Goal: Use online tool/utility: Utilize a website feature to perform a specific function

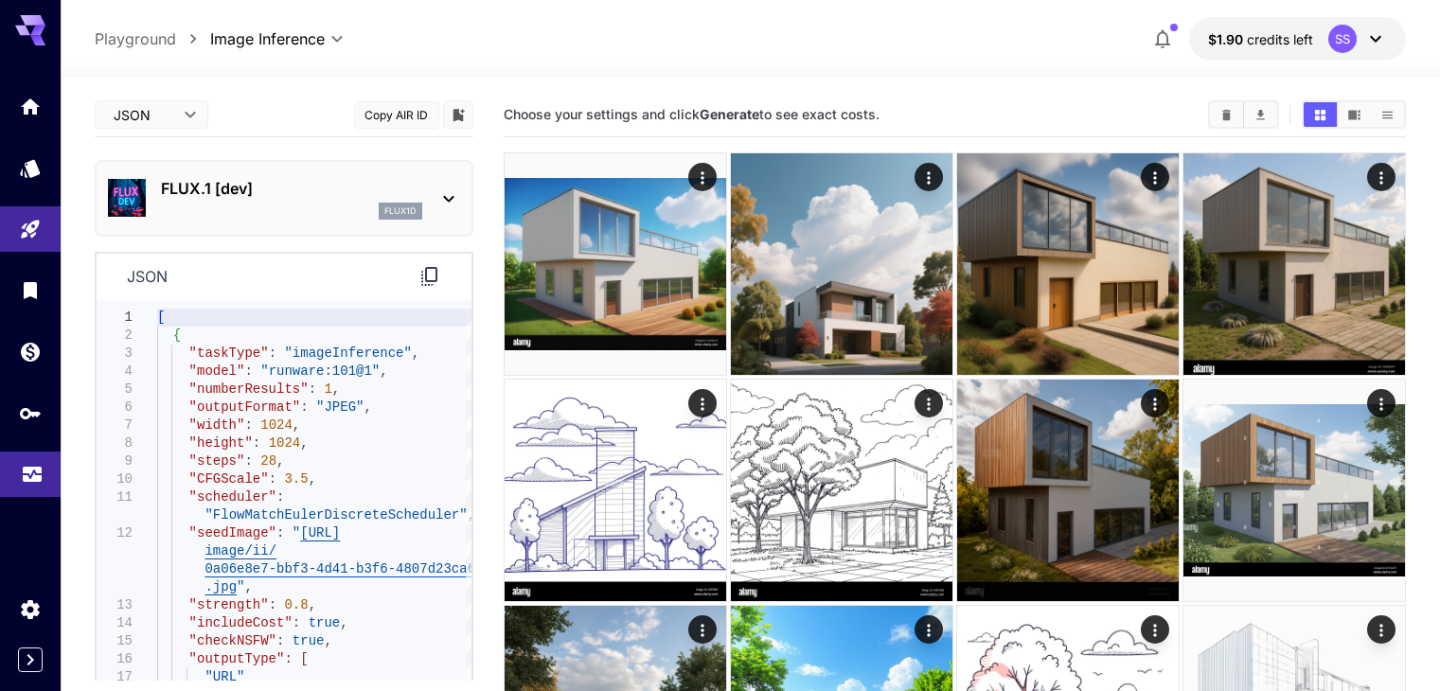
scroll to position [394, 0]
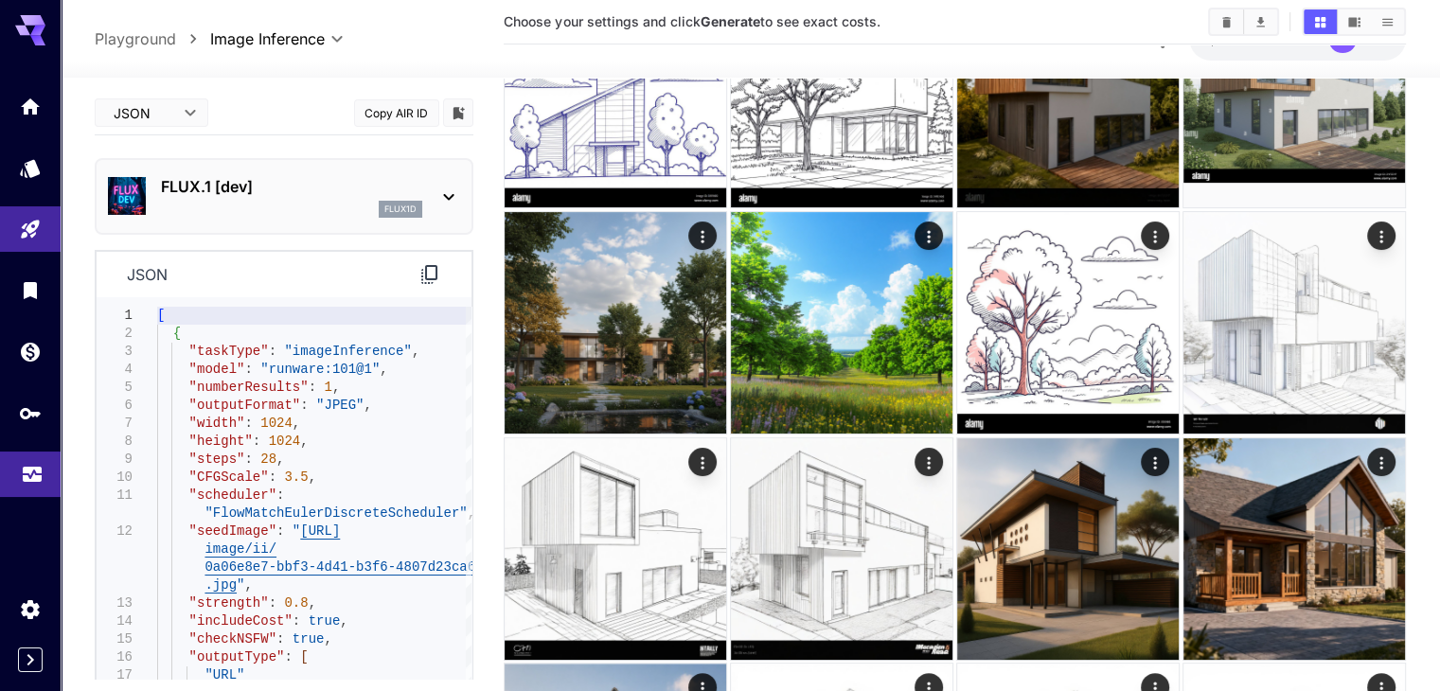
click at [20, 461] on link at bounding box center [30, 474] width 61 height 46
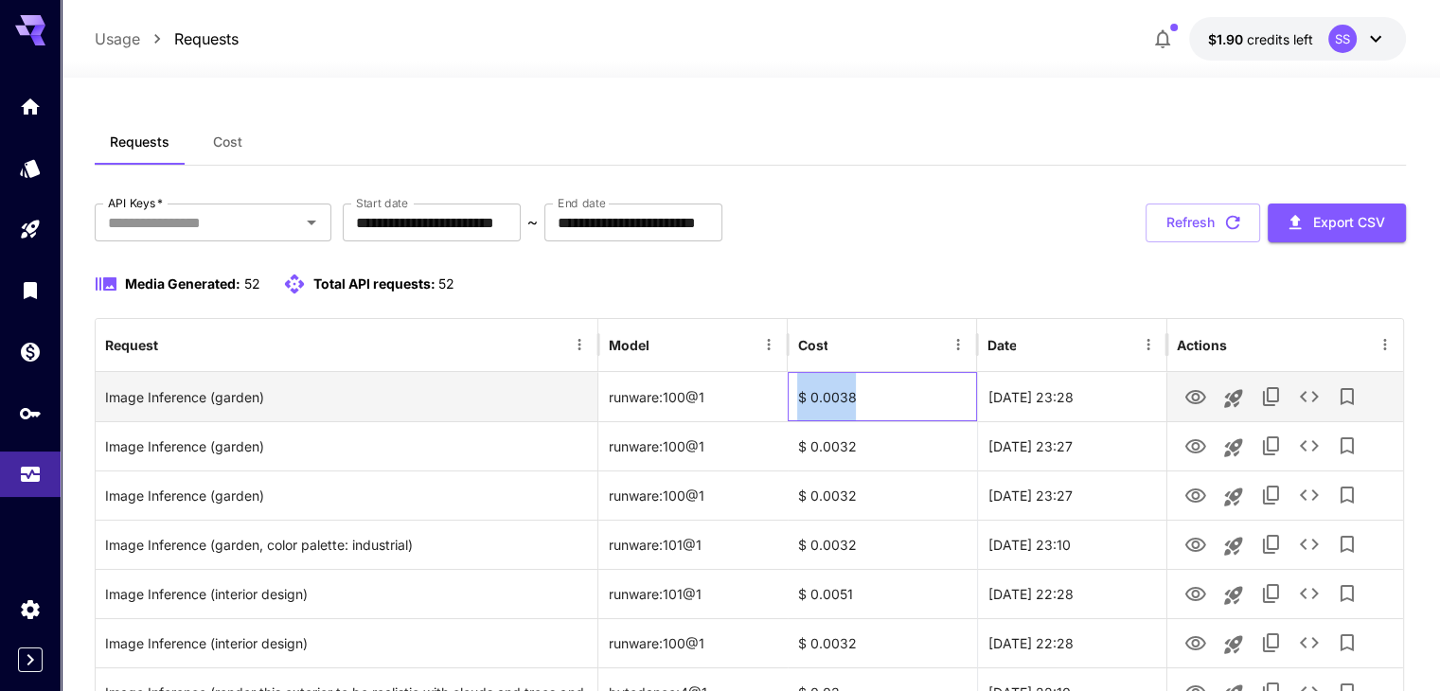
drag, startPoint x: 860, startPoint y: 398, endPoint x: 781, endPoint y: 388, distance: 80.1
click at [781, 388] on div "Image Inference (garden) runware:100@1 $ 0.0038 [DATE] 23:28" at bounding box center [749, 396] width 1307 height 49
click at [826, 395] on div "$ 0.0038" at bounding box center [881, 396] width 189 height 49
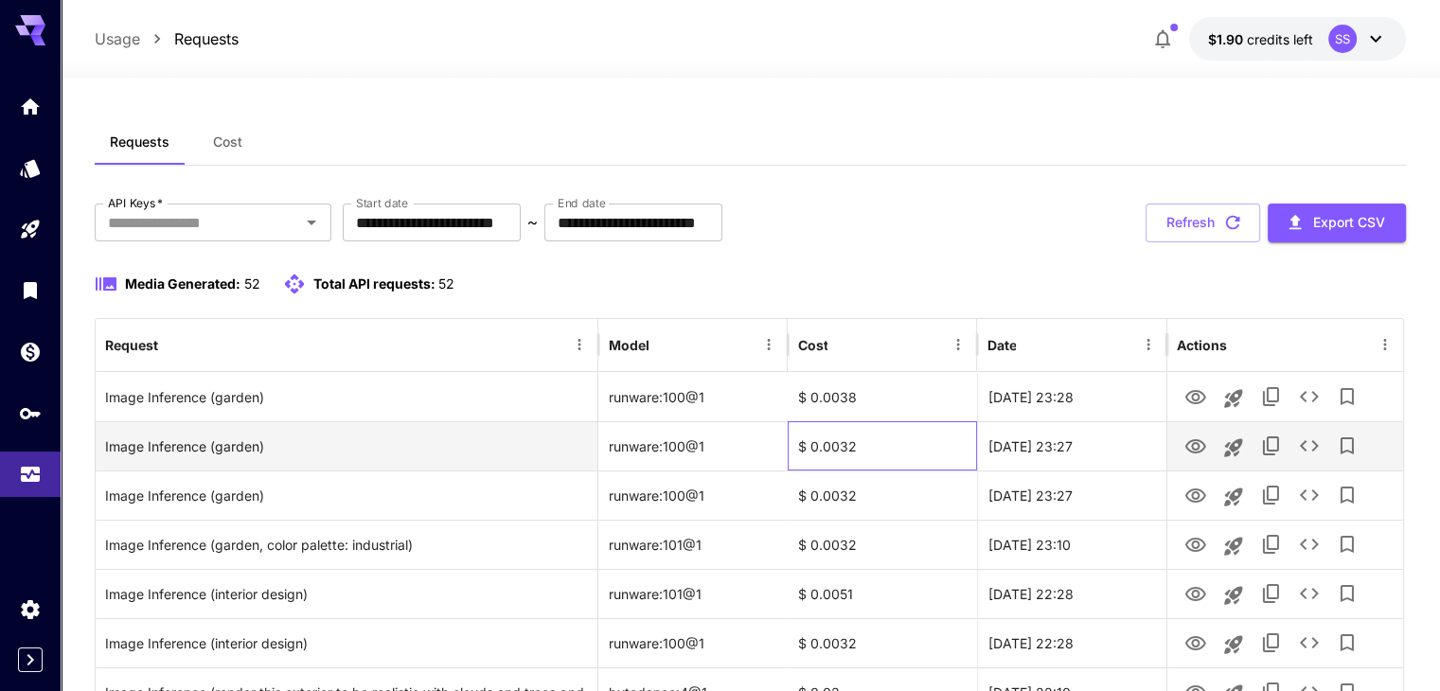
click at [840, 436] on div "$ 0.0032" at bounding box center [881, 445] width 189 height 49
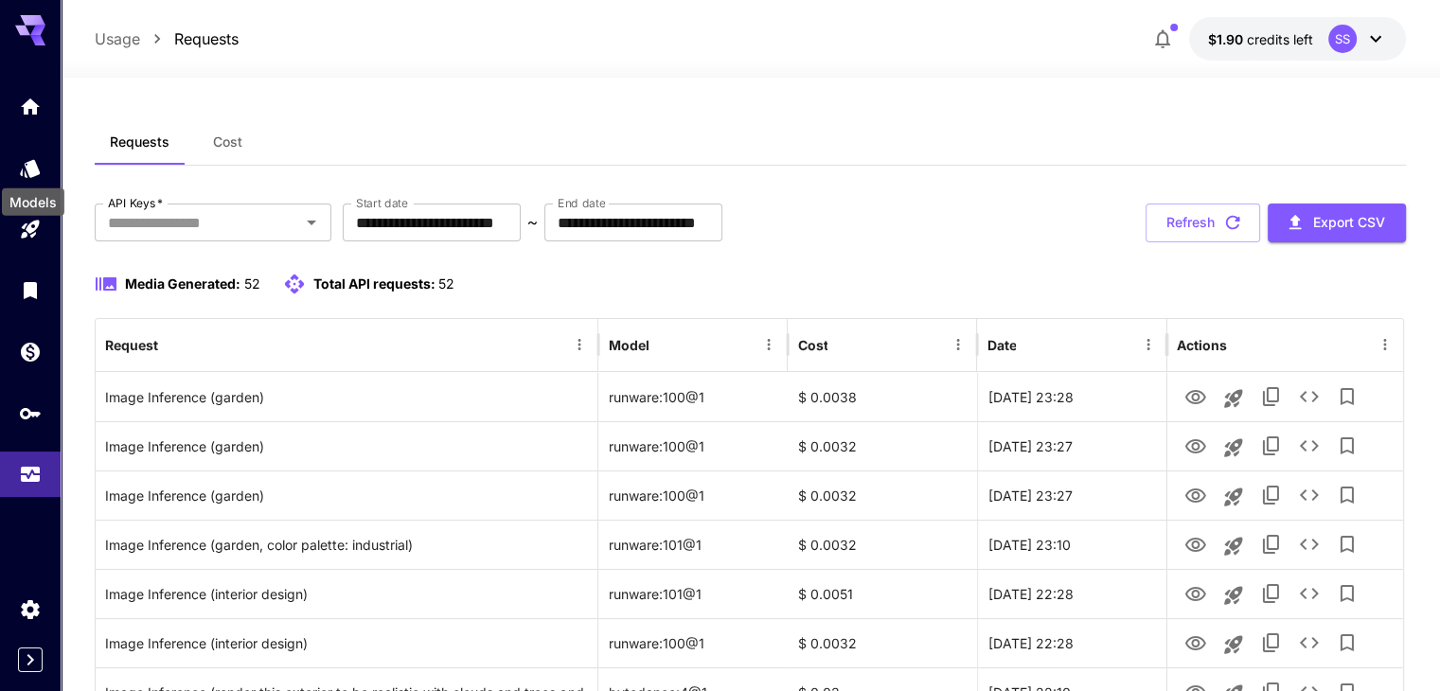
drag, startPoint x: 26, startPoint y: 164, endPoint x: 211, endPoint y: 97, distance: 197.0
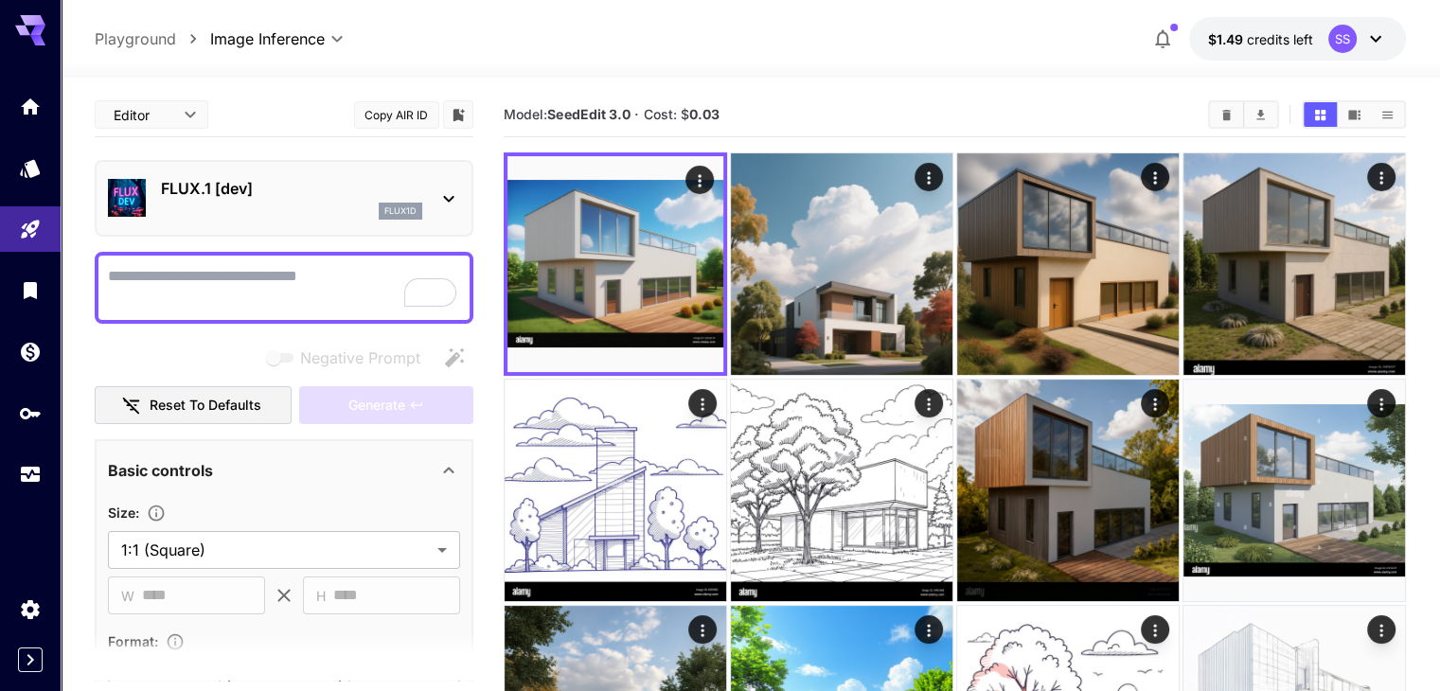
click at [292, 278] on textarea "Negative Prompt" at bounding box center [284, 287] width 352 height 45
click at [196, 197] on p "FLUX.1 [dev]" at bounding box center [291, 188] width 261 height 23
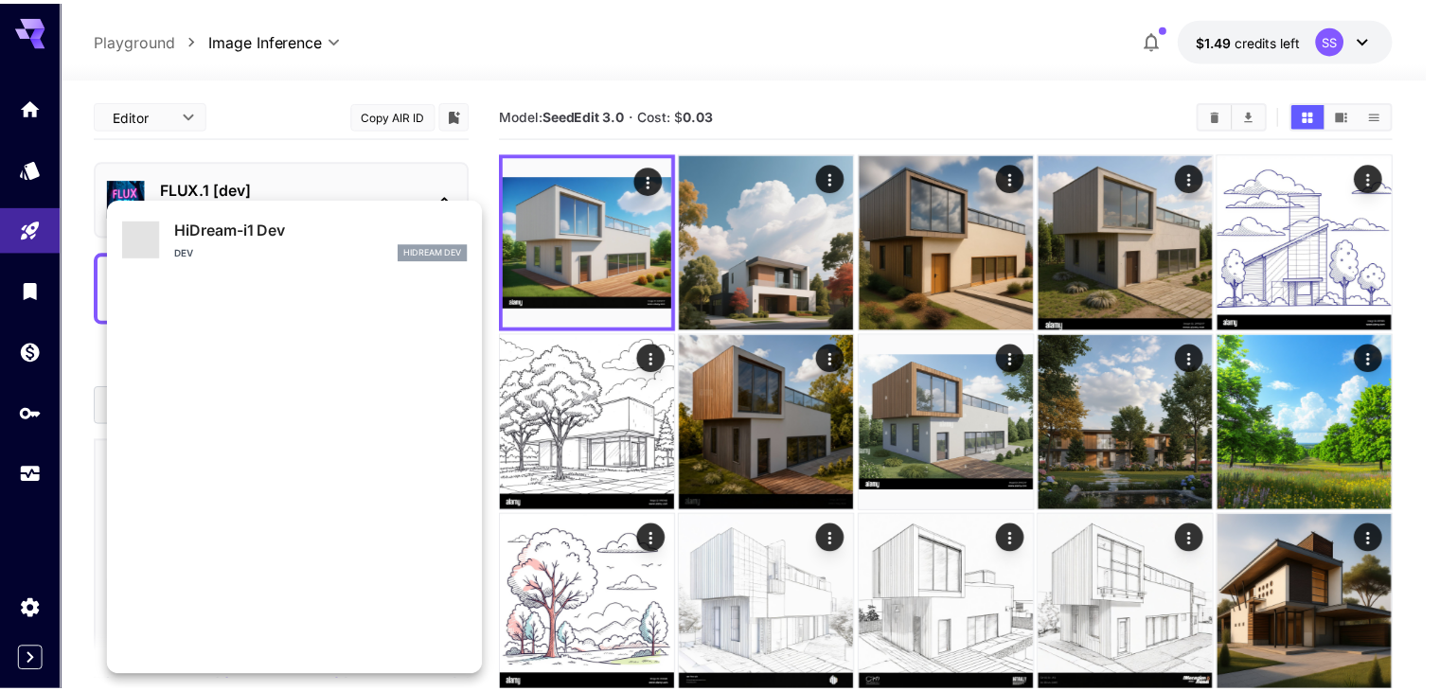
scroll to position [1651, 0]
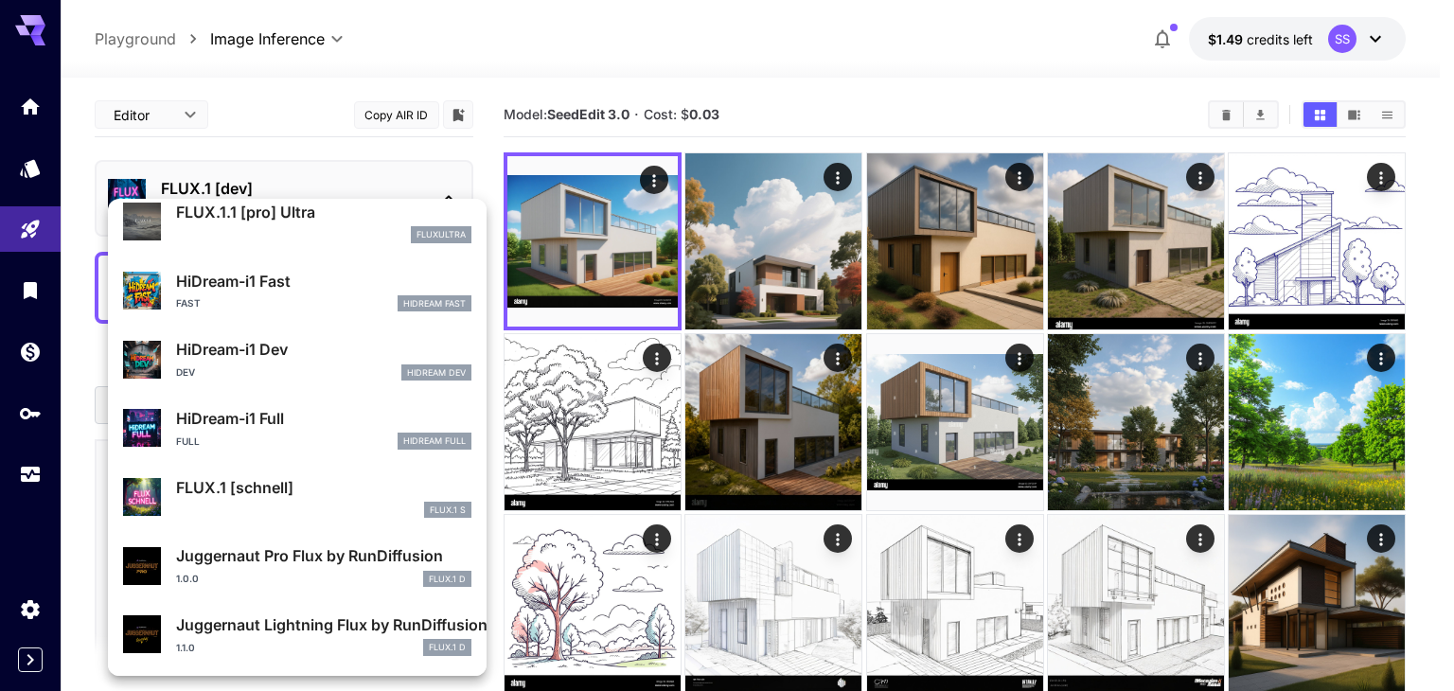
click at [295, 487] on p "FLUX.1 [schnell]" at bounding box center [323, 487] width 295 height 23
type input "*"
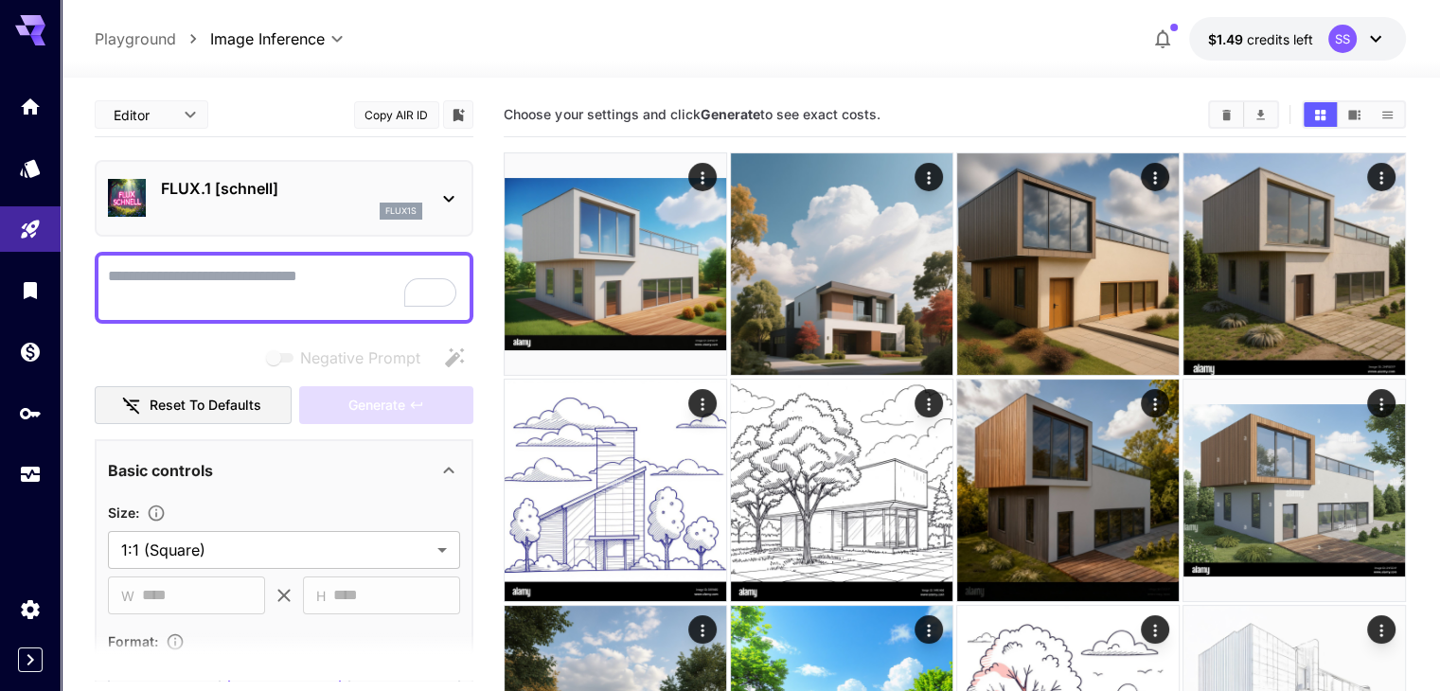
click at [322, 288] on textarea "Negative Prompt" at bounding box center [284, 287] width 352 height 45
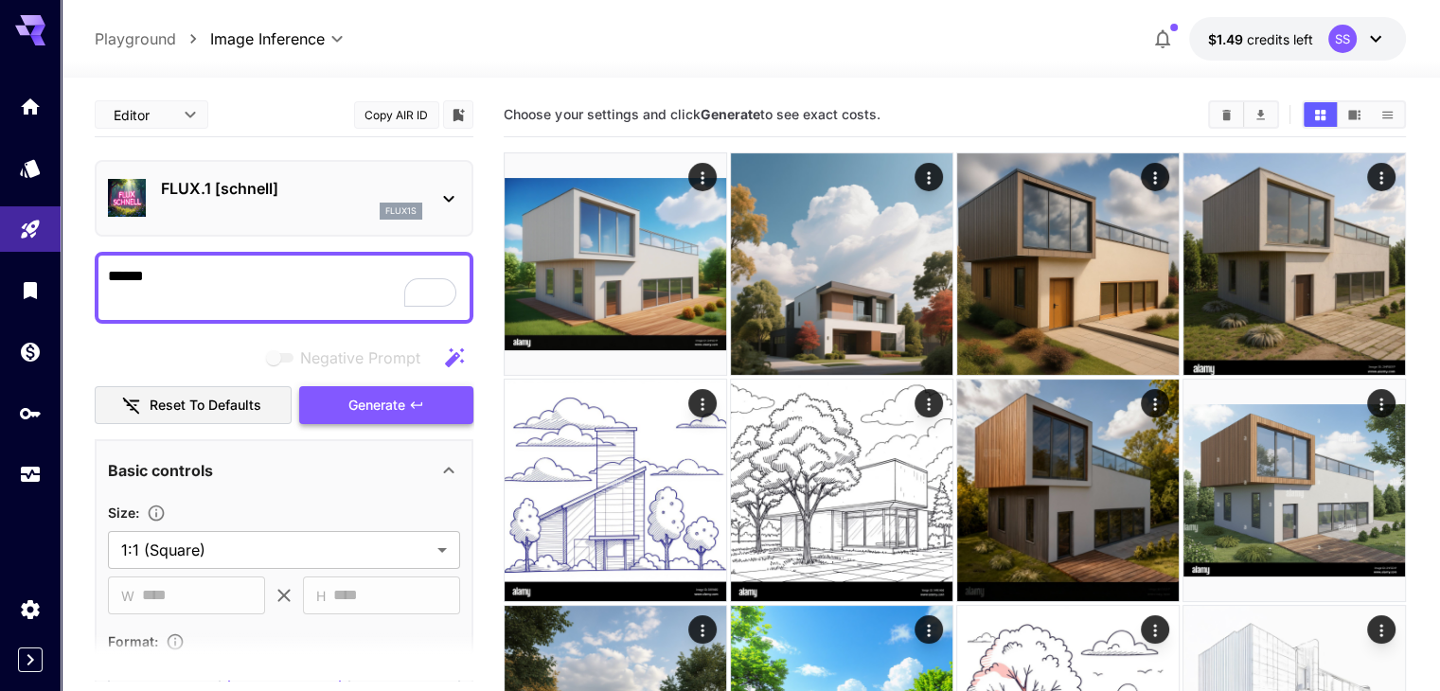
type textarea "******"
click at [393, 405] on span "Generate" at bounding box center [376, 406] width 57 height 24
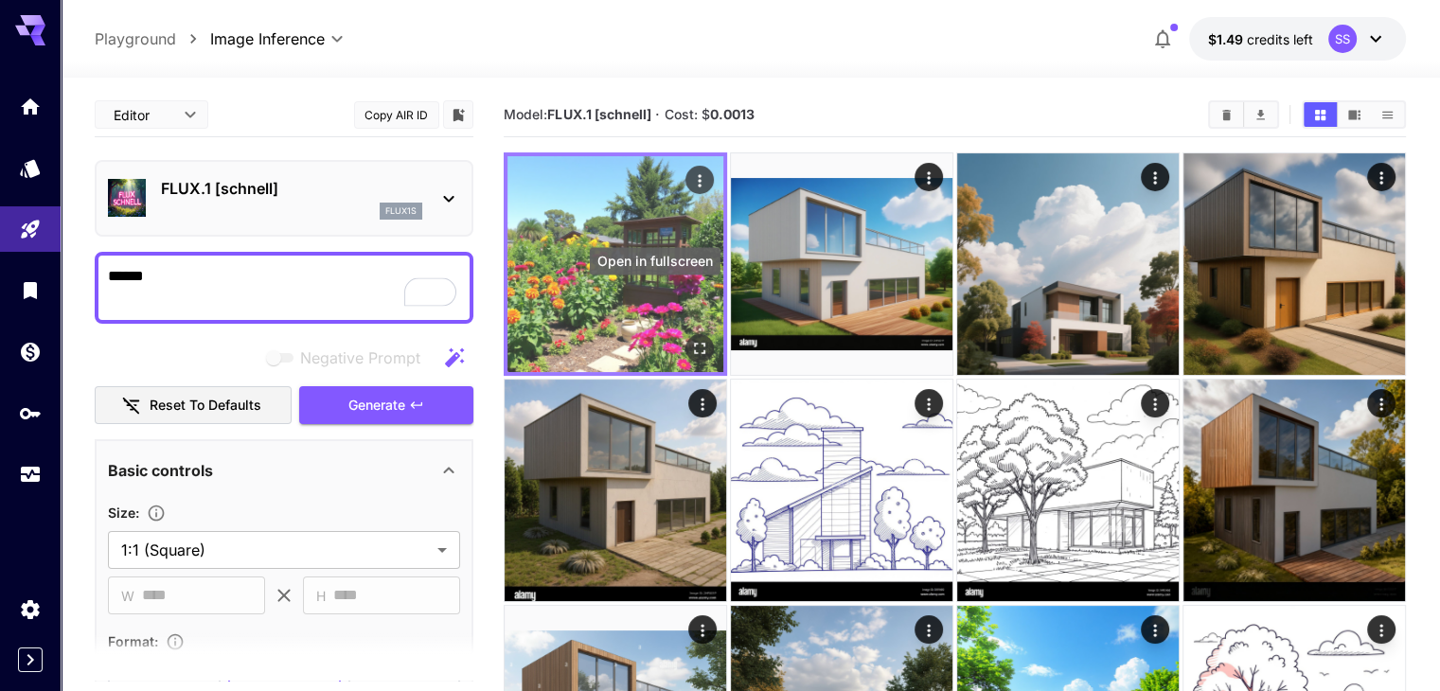
click at [690, 339] on icon "Open in fullscreen" at bounding box center [699, 348] width 19 height 19
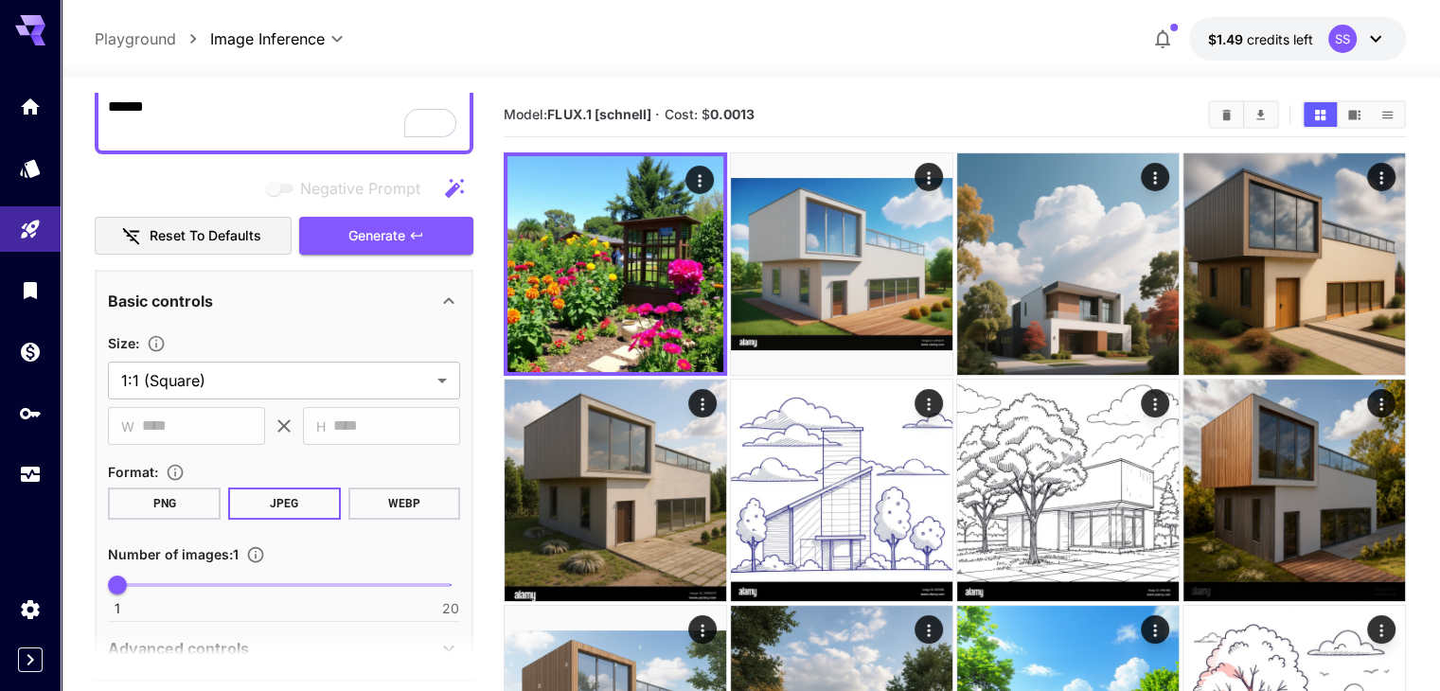
scroll to position [462, 0]
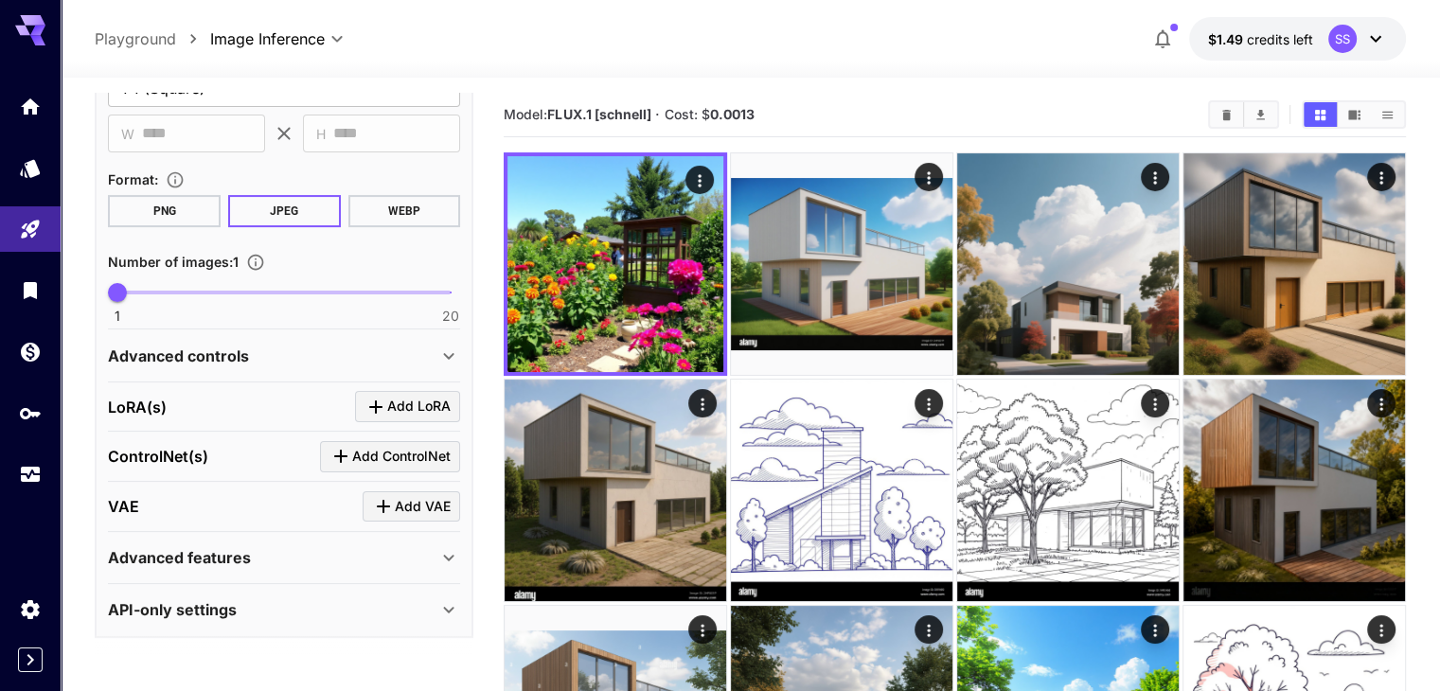
click at [322, 356] on div "Advanced controls" at bounding box center [272, 356] width 329 height 23
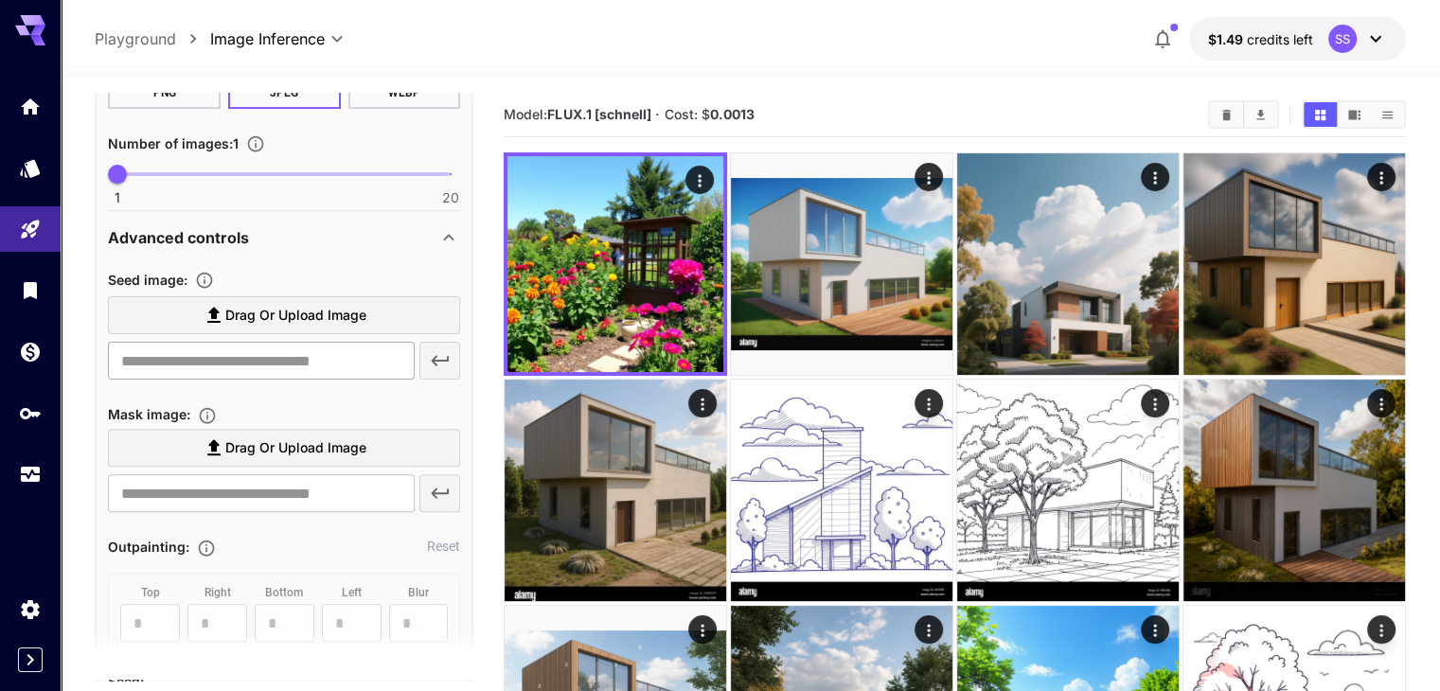
scroll to position [1030, 0]
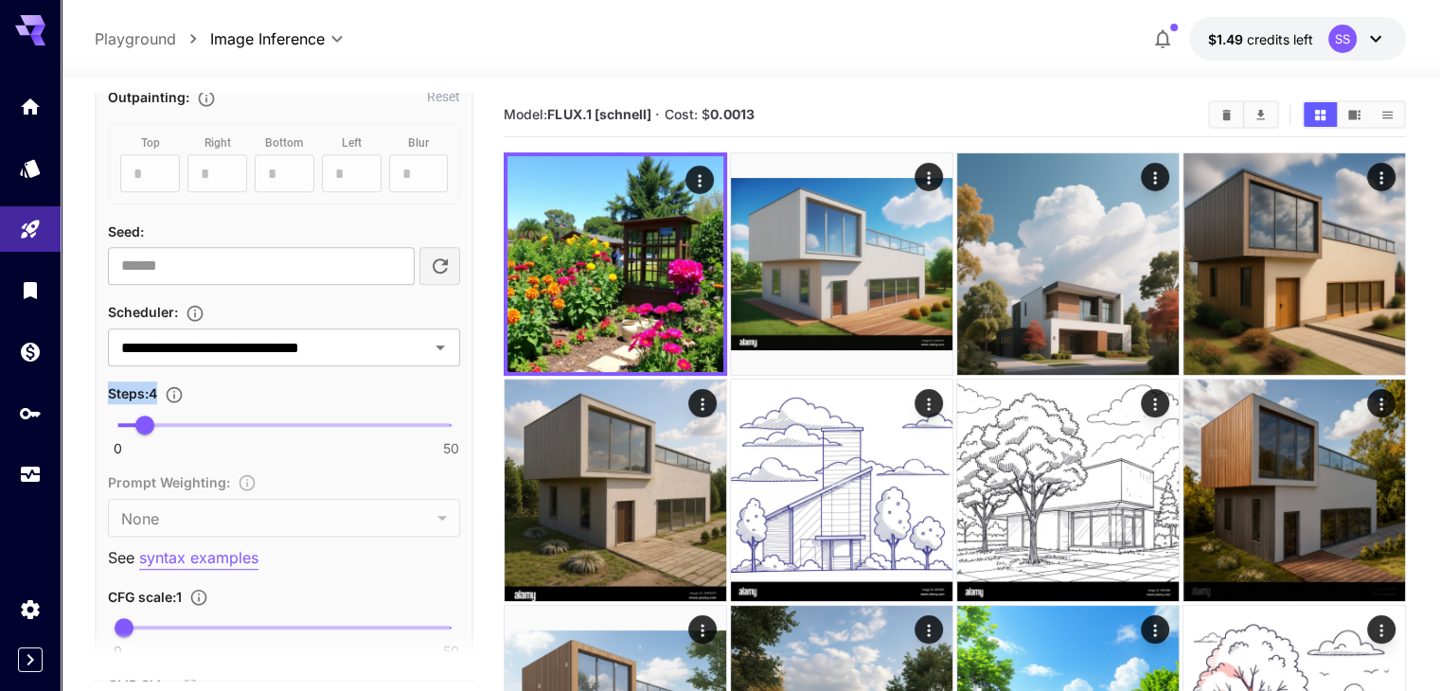
drag, startPoint x: 102, startPoint y: 387, endPoint x: 165, endPoint y: 381, distance: 62.7
click at [165, 381] on div "**********" at bounding box center [284, 208] width 379 height 1599
copy span "Steps : 4"
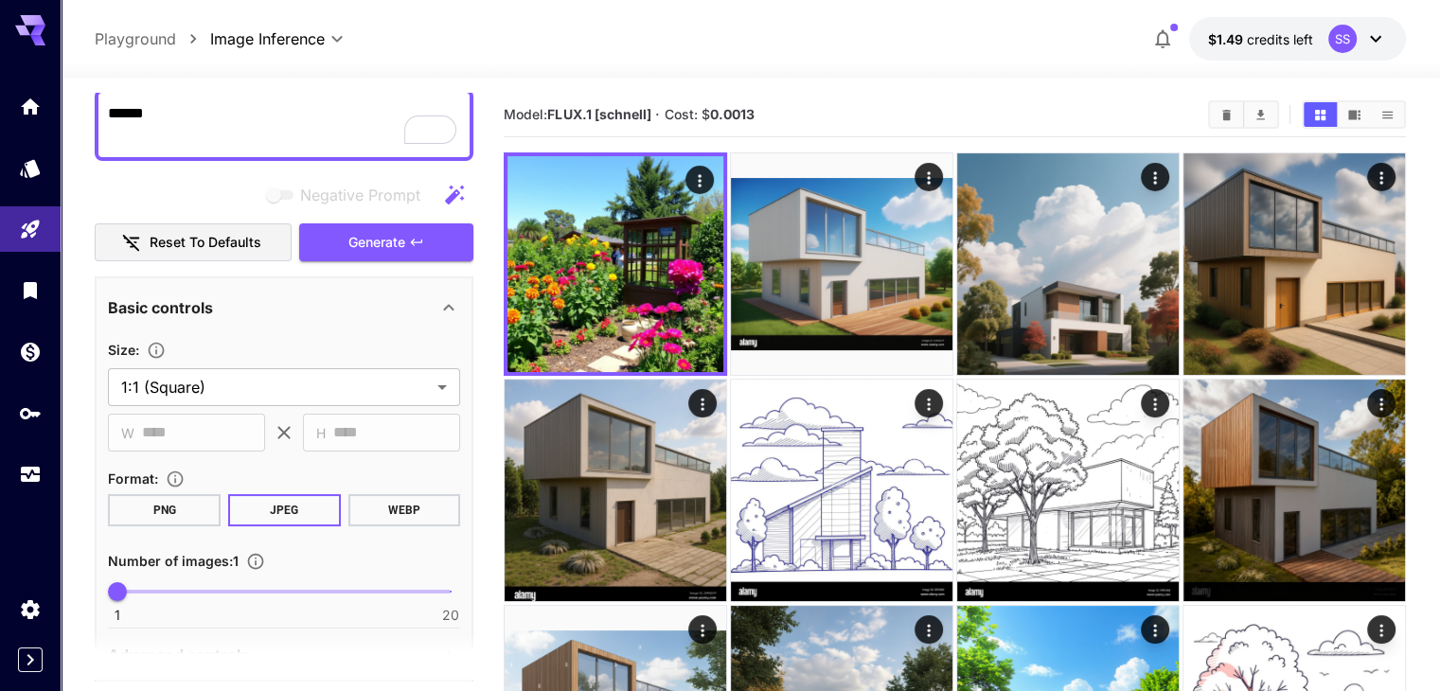
scroll to position [0, 0]
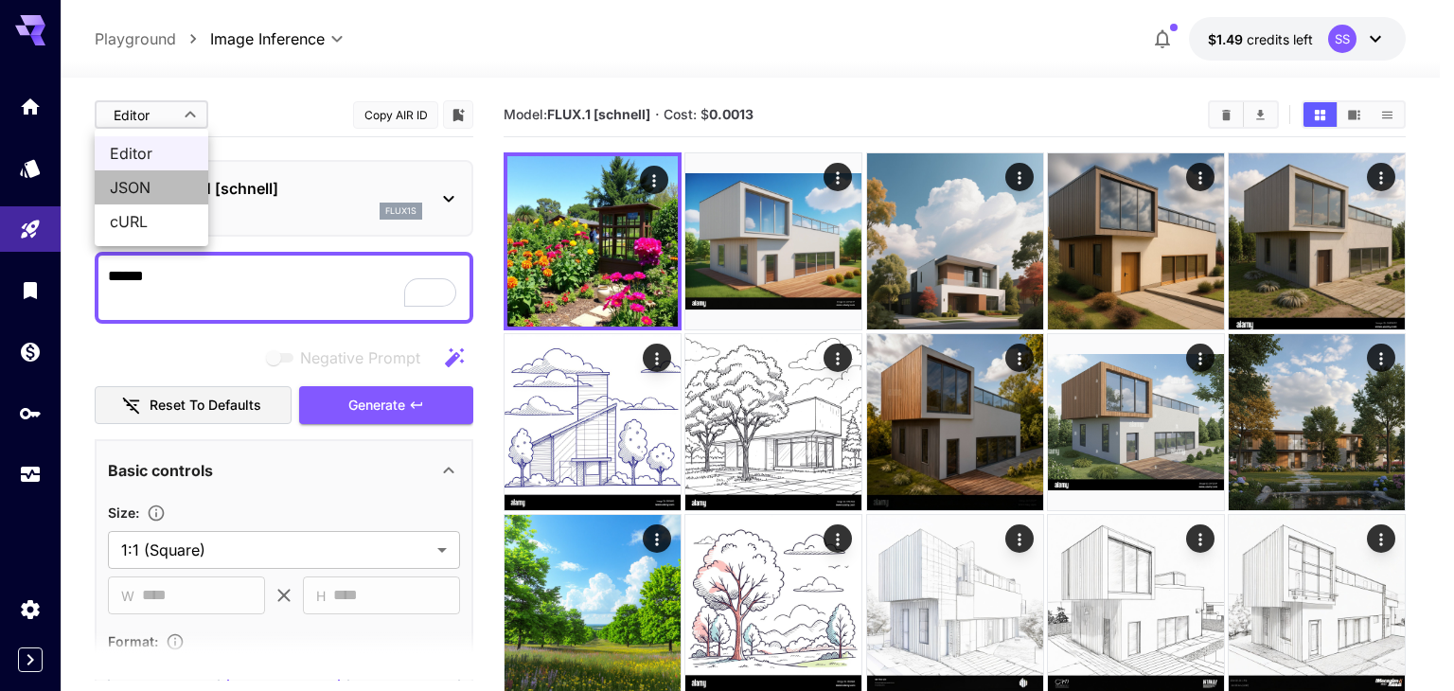
drag, startPoint x: 146, startPoint y: 186, endPoint x: 343, endPoint y: 300, distance: 227.3
click at [146, 187] on span "JSON" at bounding box center [151, 187] width 83 height 23
type input "****"
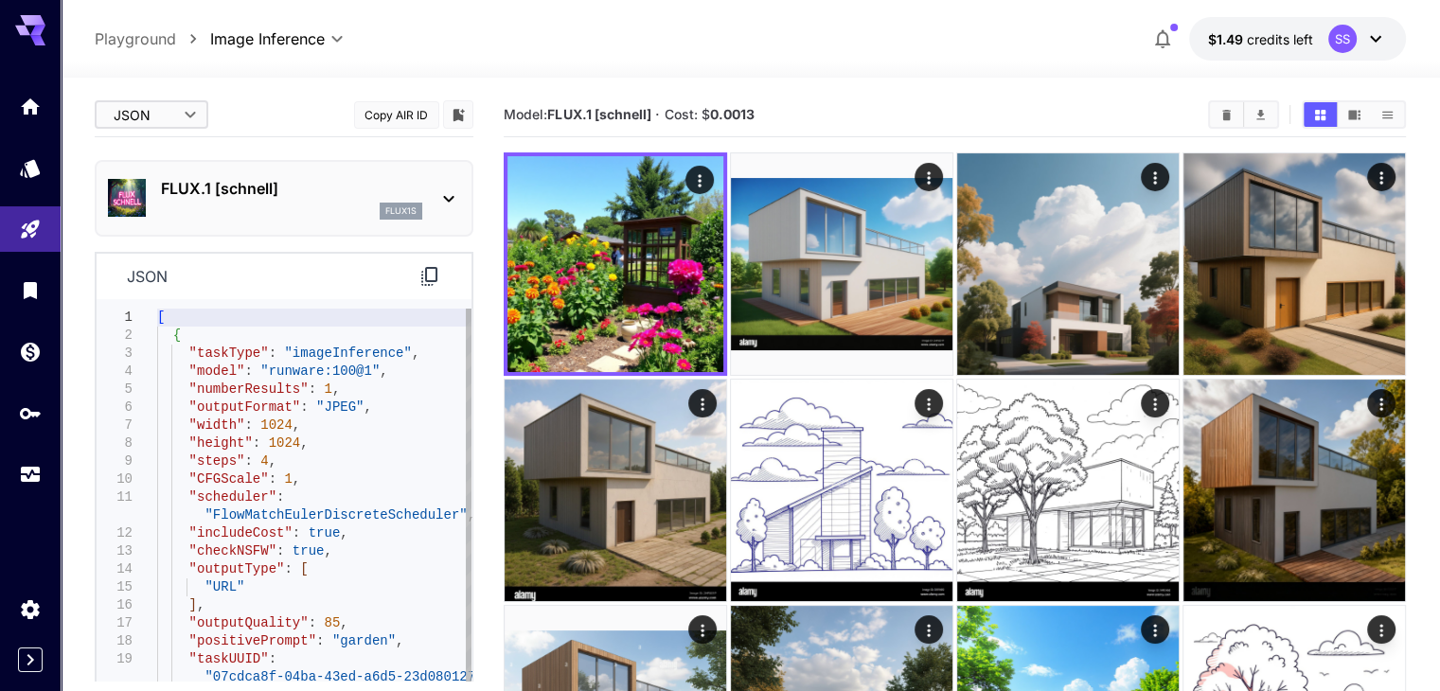
type textarea "**********"
drag, startPoint x: 355, startPoint y: 372, endPoint x: 274, endPoint y: 376, distance: 80.5
click at [259, 369] on div "[ { "taskType" : "imageInference" , "model" : "runware:100@1" , "numberResults"…" at bounding box center [314, 525] width 314 height 432
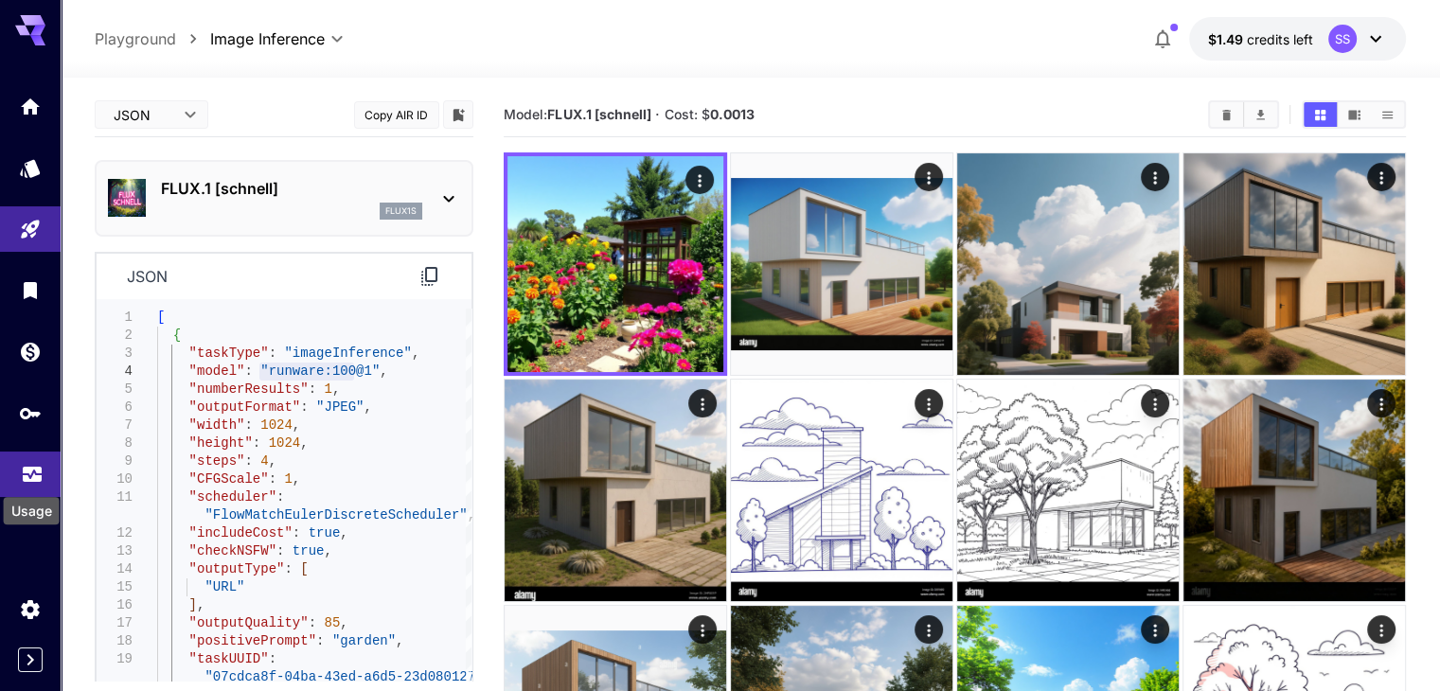
click at [27, 476] on icon "Usage" at bounding box center [32, 468] width 23 height 23
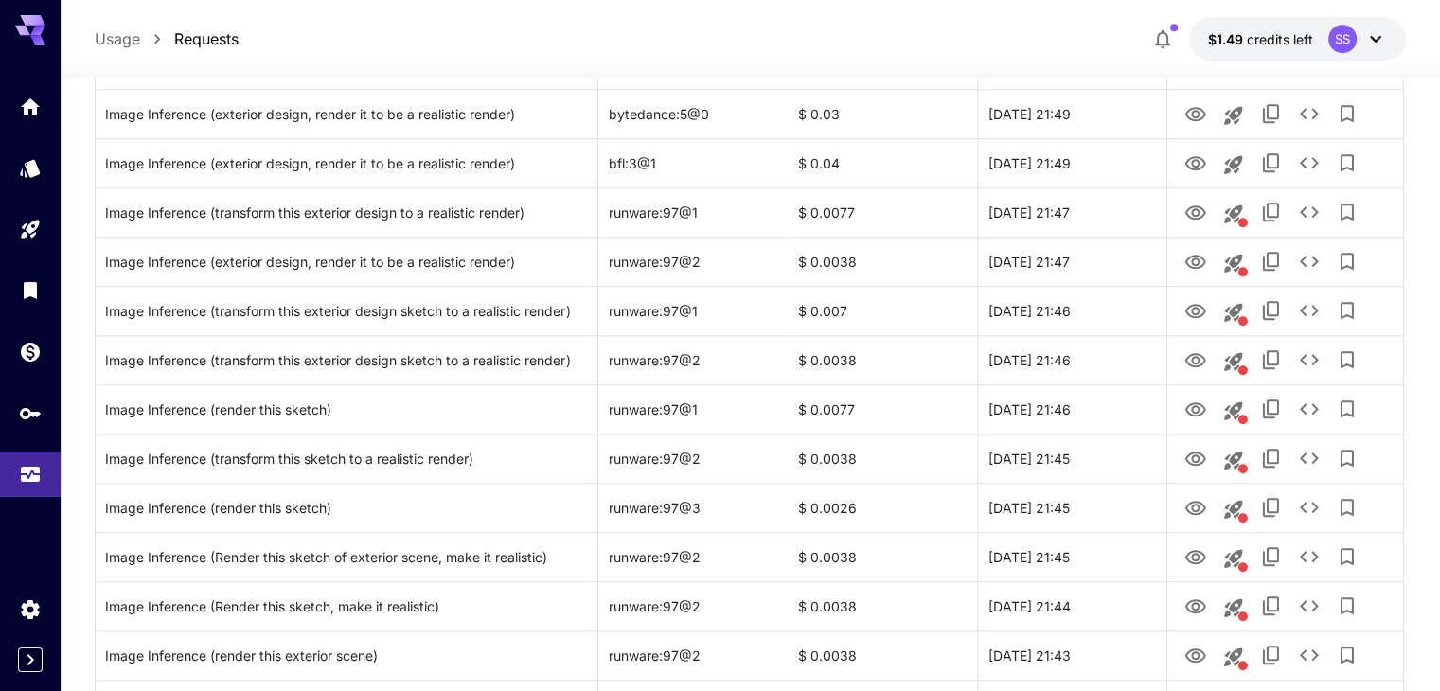
scroll to position [1420, 0]
